Goal: Transaction & Acquisition: Purchase product/service

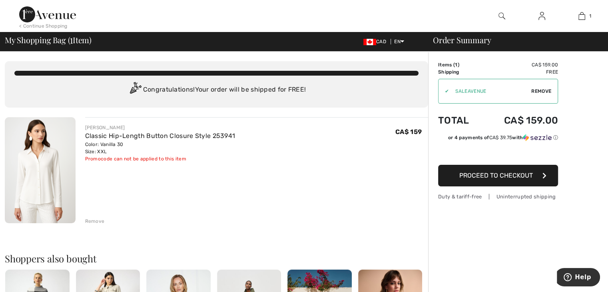
click at [512, 176] on span "Proceed to Checkout" at bounding box center [496, 176] width 74 height 8
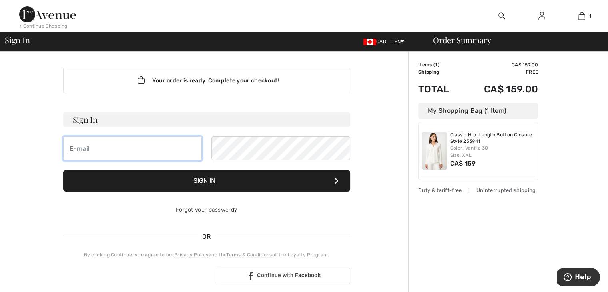
type input "Rotstein.eve@gmail.com"
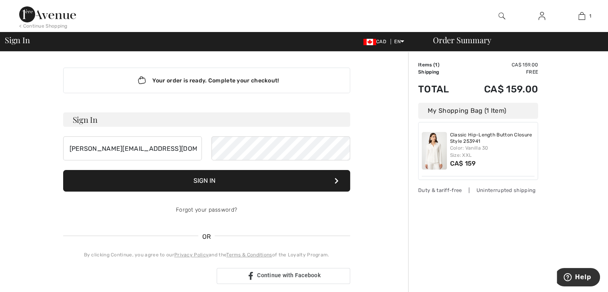
click at [264, 181] on button "Sign In" at bounding box center [206, 181] width 287 height 22
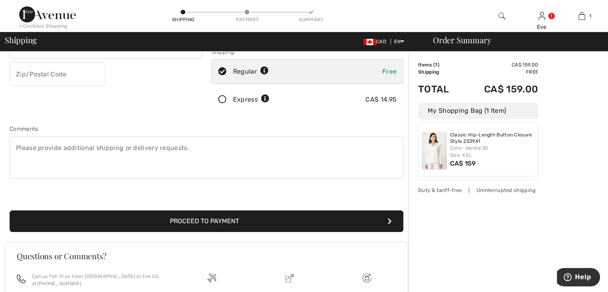
scroll to position [170, 0]
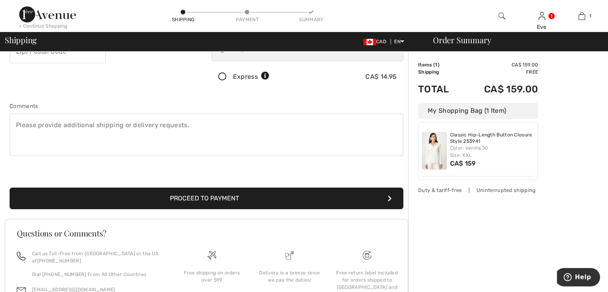
click at [277, 197] on button "Proceed to Payment" at bounding box center [207, 199] width 394 height 22
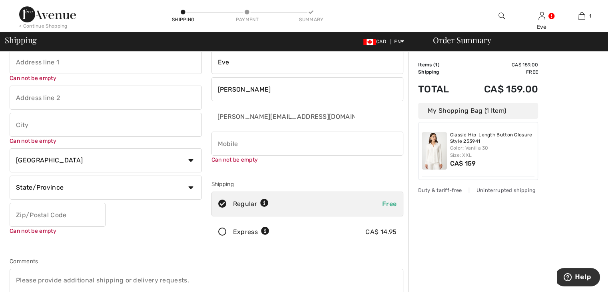
scroll to position [8, 0]
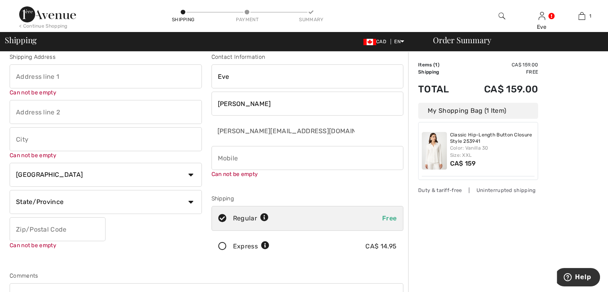
click at [78, 77] on input "text" at bounding box center [106, 76] width 192 height 24
type input "22 Palmerston Gardens"
type input "Toronto"
select select "ON"
type input "M6G 1V9"
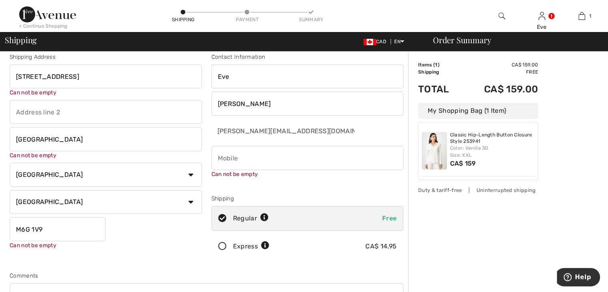
type input "6475459867"
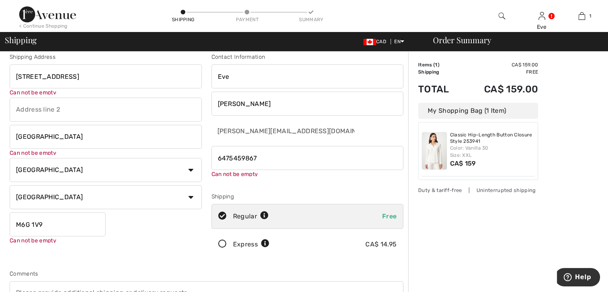
type input "M6G1V9"
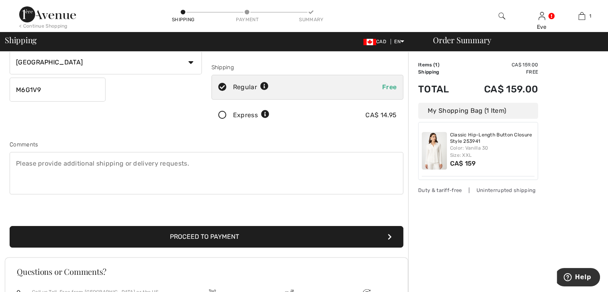
scroll to position [132, 0]
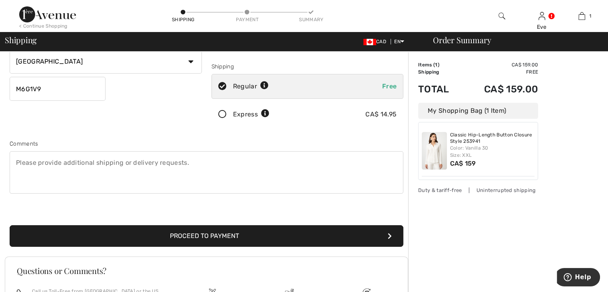
click at [274, 234] on button "Proceed to Payment" at bounding box center [207, 236] width 394 height 22
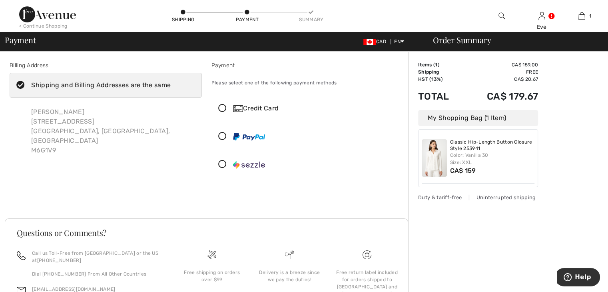
click at [225, 108] on icon at bounding box center [222, 108] width 21 height 8
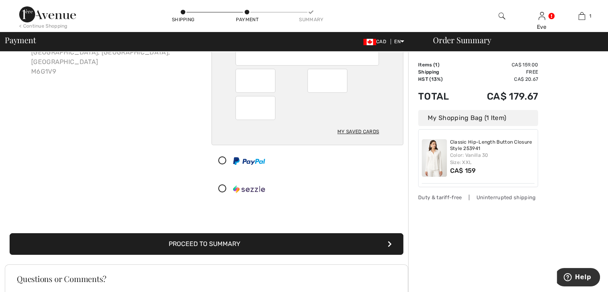
scroll to position [98, 0]
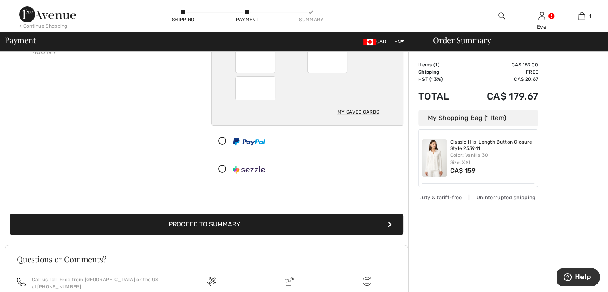
click at [251, 222] on button "Proceed to Summary" at bounding box center [207, 225] width 394 height 22
click at [205, 226] on button "Proceed to Summary" at bounding box center [207, 225] width 394 height 22
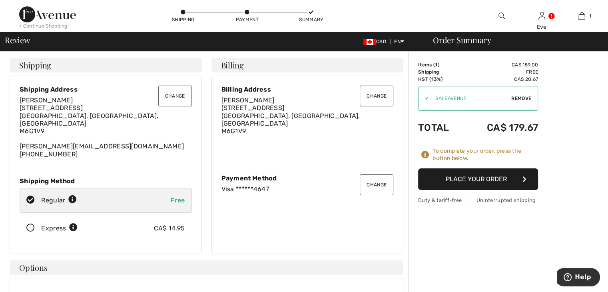
click at [521, 98] on span "Remove" at bounding box center [521, 98] width 20 height 7
click at [477, 178] on button "Place Your Order" at bounding box center [478, 179] width 120 height 22
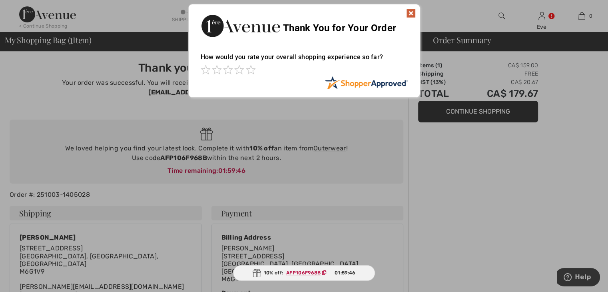
click at [413, 10] on img at bounding box center [411, 13] width 10 height 10
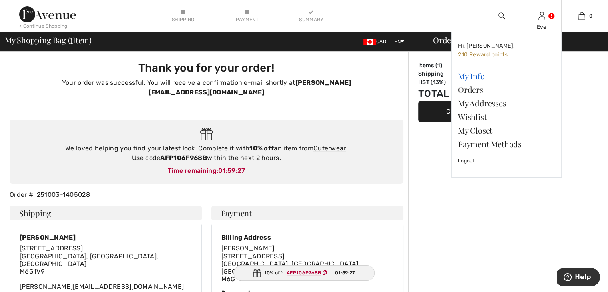
click at [474, 73] on link "My Info" at bounding box center [506, 76] width 97 height 14
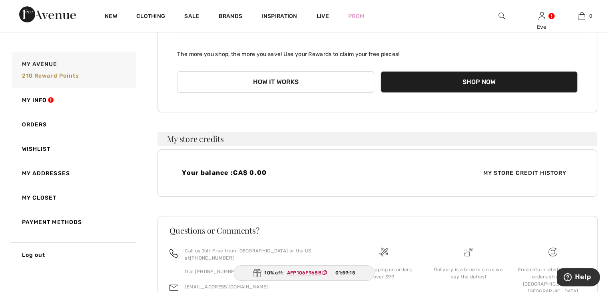
scroll to position [24, 0]
